Goal: Find specific page/section: Find specific page/section

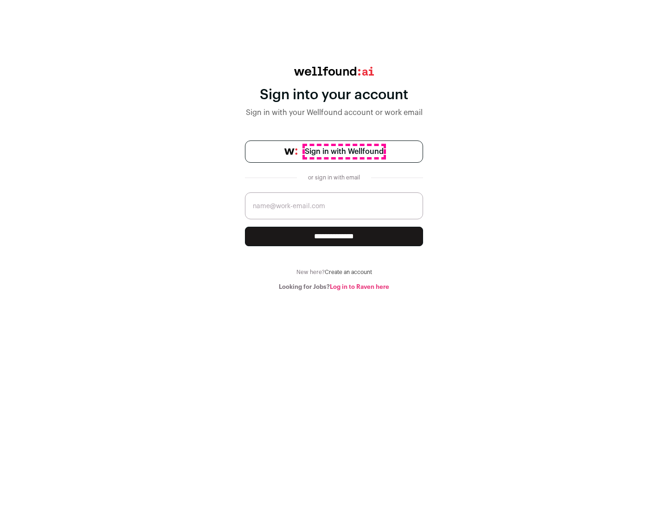
click at [344, 152] on span "Sign in with Wellfound" at bounding box center [344, 151] width 79 height 11
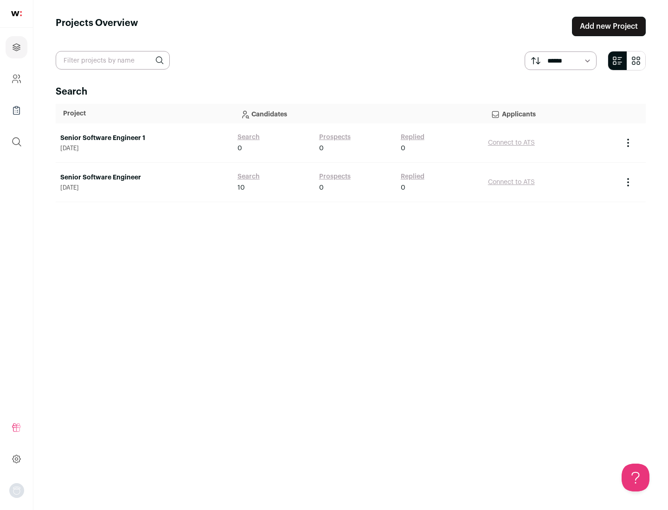
click at [144, 178] on link "Senior Software Engineer" at bounding box center [144, 177] width 168 height 9
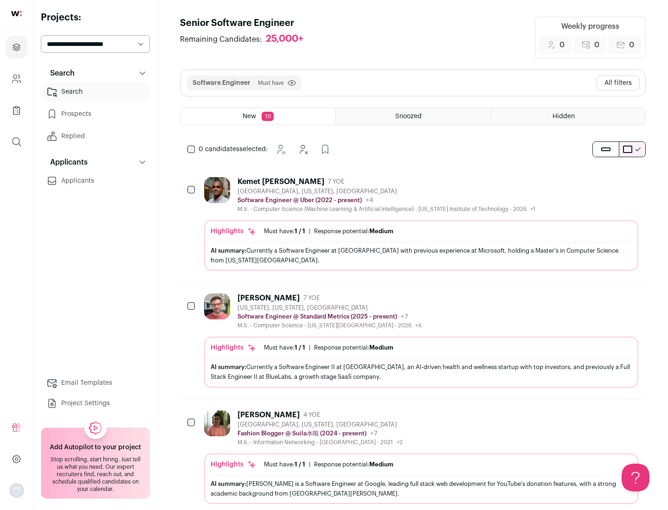
click at [413, 224] on div "Highlights Must have: 1 / 1 How many must haves have been fulfilled? | Response…" at bounding box center [421, 245] width 434 height 51
